Goal: Task Accomplishment & Management: Use online tool/utility

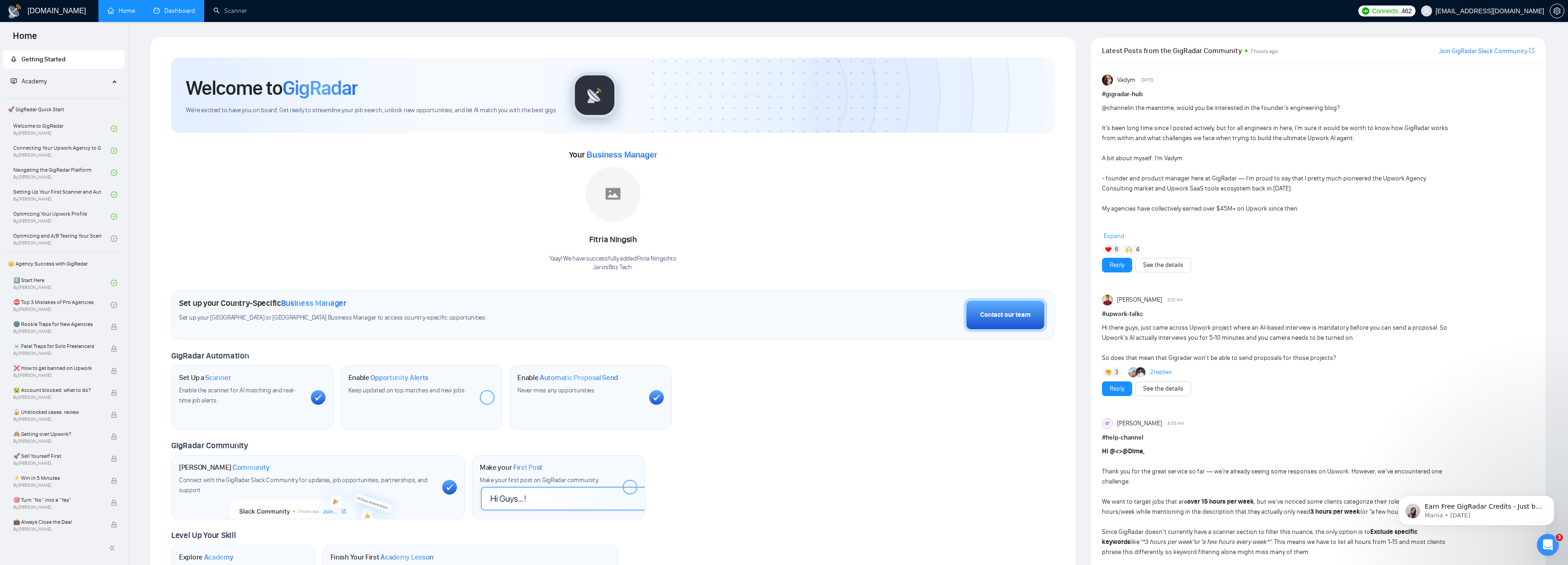
click at [183, 15] on link "Dashboard" at bounding box center [174, 10] width 42 height 8
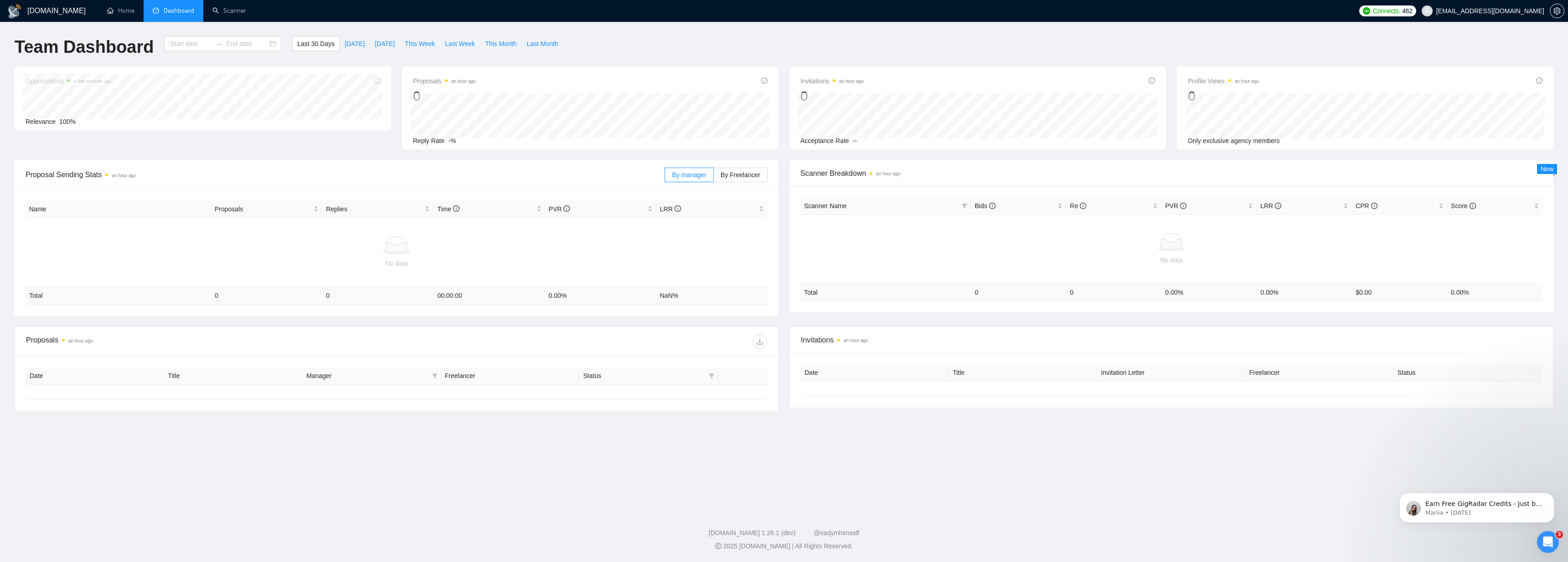
type input "[DATE]"
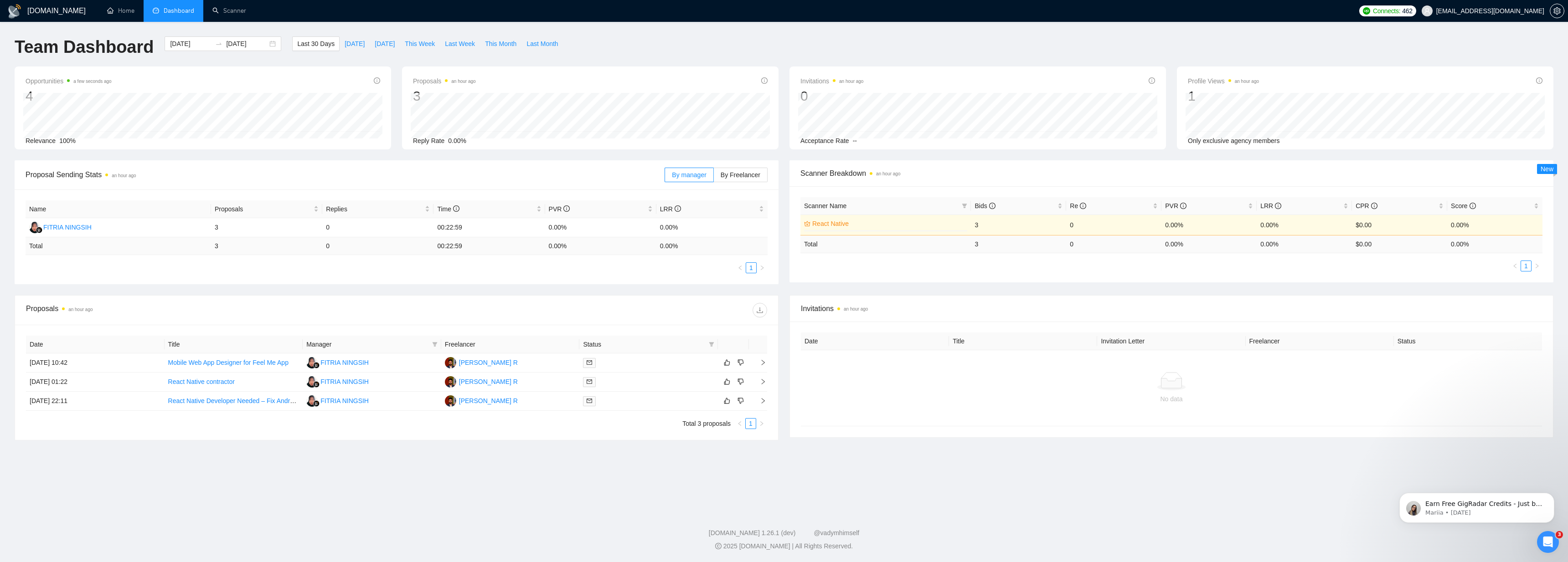
click at [1206, 82] on span "Profile Views an hour ago" at bounding box center [1223, 81] width 71 height 11
click at [1206, 83] on span "Profile Views an hour ago" at bounding box center [1223, 81] width 71 height 11
click at [1206, 83] on span "Profile Views an hour ago" at bounding box center [1223, 81] width 71 height 11
click at [1204, 83] on span "Profile Views an hour ago" at bounding box center [1223, 81] width 71 height 11
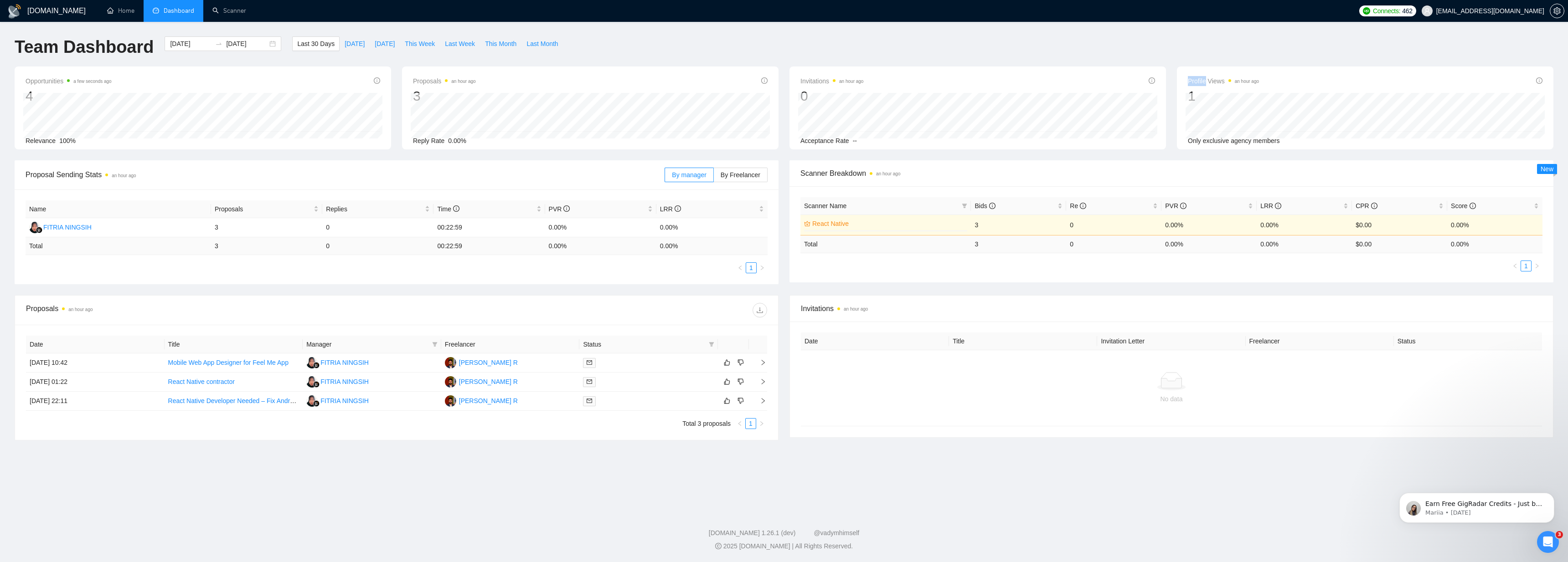
click at [1204, 83] on span "Profile Views an hour ago" at bounding box center [1223, 81] width 71 height 11
click at [235, 8] on link "Scanner" at bounding box center [229, 10] width 33 height 8
